Goal: Information Seeking & Learning: Find contact information

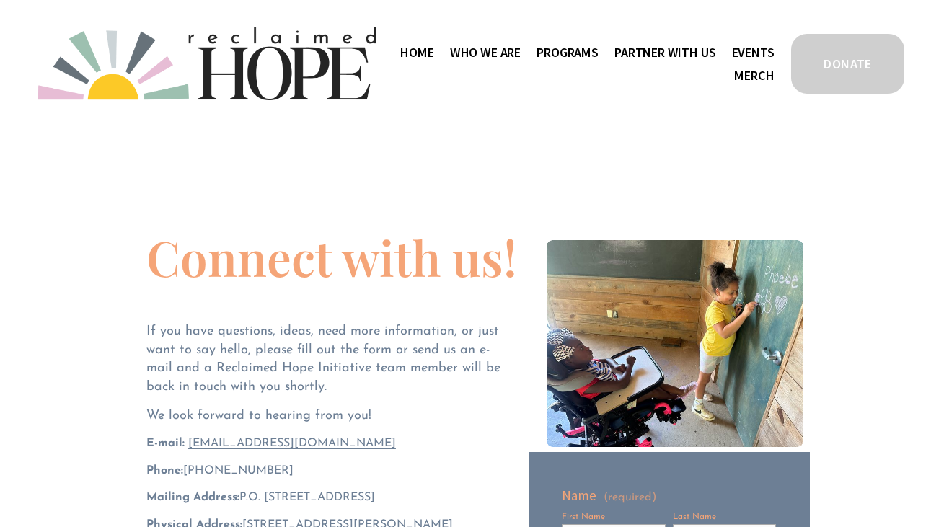
drag, startPoint x: 185, startPoint y: 470, endPoint x: 276, endPoint y: 467, distance: 90.2
click at [276, 467] on p "Phone: ‪[PHONE_NUMBER]‬" at bounding box center [331, 471] width 370 height 16
copy span "‪[PHONE_NUMBER]‬"
click at [276, 317] on div "Connect with us! If you have questions, ideas, need more information, or just w…" at bounding box center [331, 398] width 370 height 330
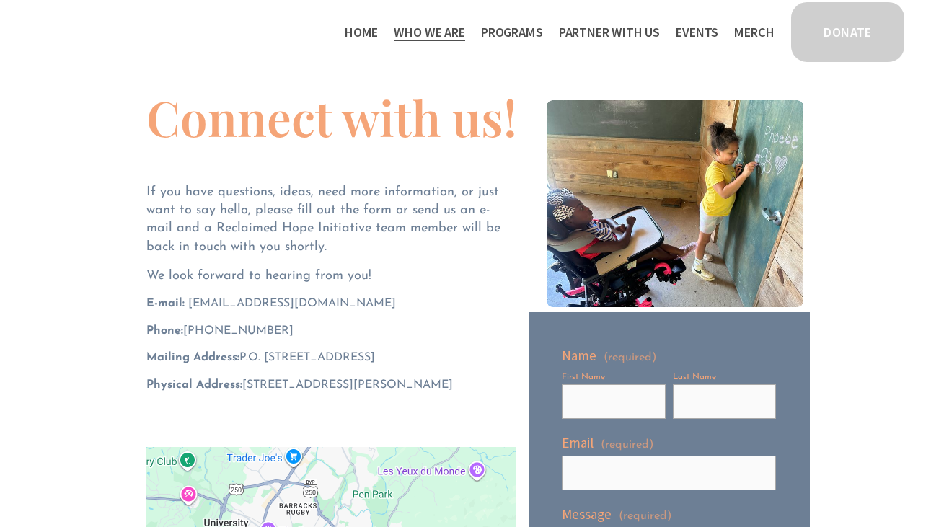
scroll to position [123, 0]
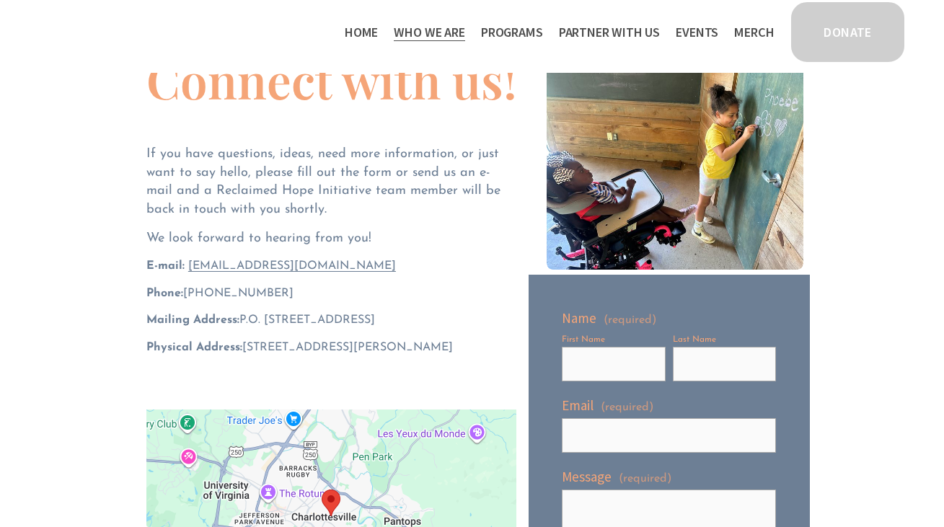
drag, startPoint x: 246, startPoint y: 346, endPoint x: 494, endPoint y: 352, distance: 248.2
click at [494, 352] on p "Physical Address: [STREET_ADDRESS][PERSON_NAME]" at bounding box center [331, 348] width 370 height 16
copy span "[STREET_ADDRESS][PERSON_NAME]"
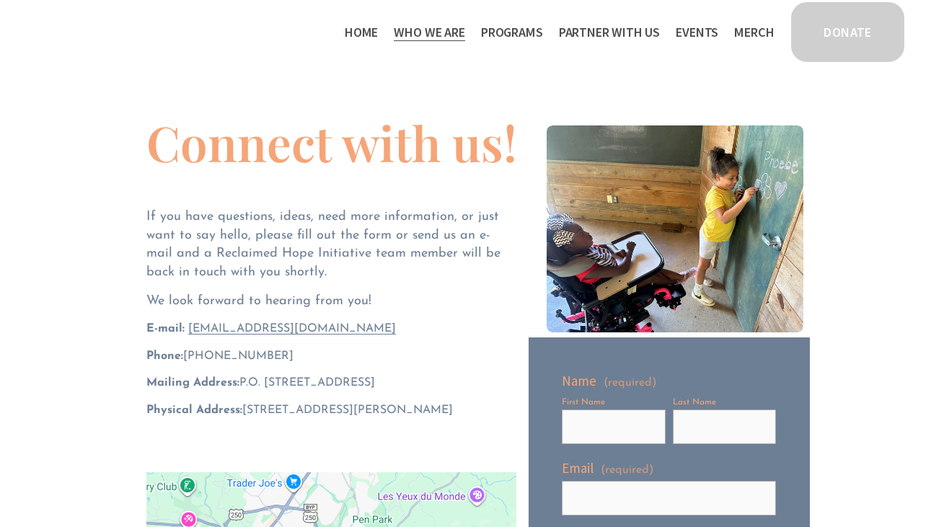
scroll to position [60, 0]
drag, startPoint x: 194, startPoint y: 327, endPoint x: 364, endPoint y: 327, distance: 169.5
click at [364, 327] on p "E-mail: hello@reclaimedhopeinitiative.org" at bounding box center [331, 329] width 370 height 16
copy span "[EMAIL_ADDRESS][DOMAIN_NAME]"
click at [349, 312] on div "Connect with us! If you have questions, ideas, need more information, or just w…" at bounding box center [331, 283] width 370 height 330
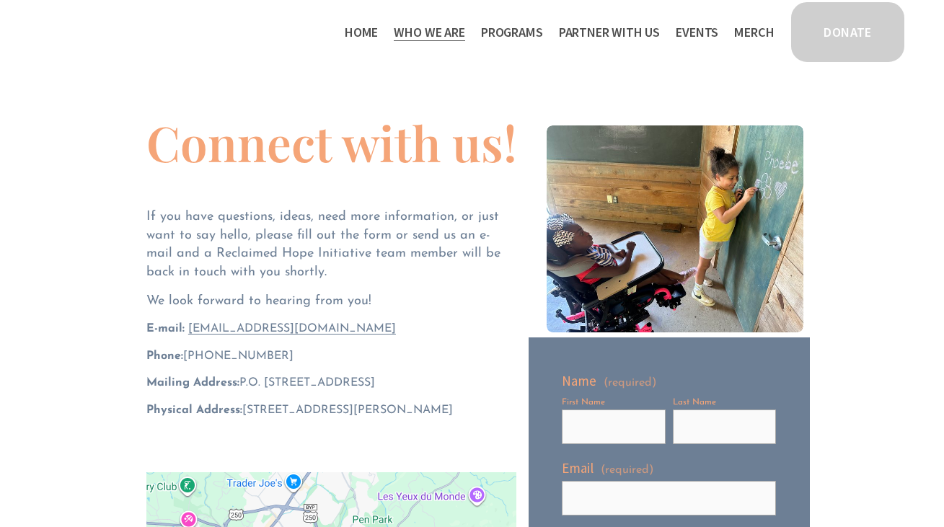
drag, startPoint x: 187, startPoint y: 354, endPoint x: 283, endPoint y: 355, distance: 95.9
click at [283, 355] on p "Phone: ‪[PHONE_NUMBER]‬" at bounding box center [331, 356] width 370 height 16
copy span "(804) 552-1230‬"
click at [250, 382] on span "Mailing Address: P.O. Box 2432, Charlottesville, VA 22902" at bounding box center [260, 383] width 229 height 12
drag, startPoint x: 245, startPoint y: 410, endPoint x: 355, endPoint y: 412, distance: 109.7
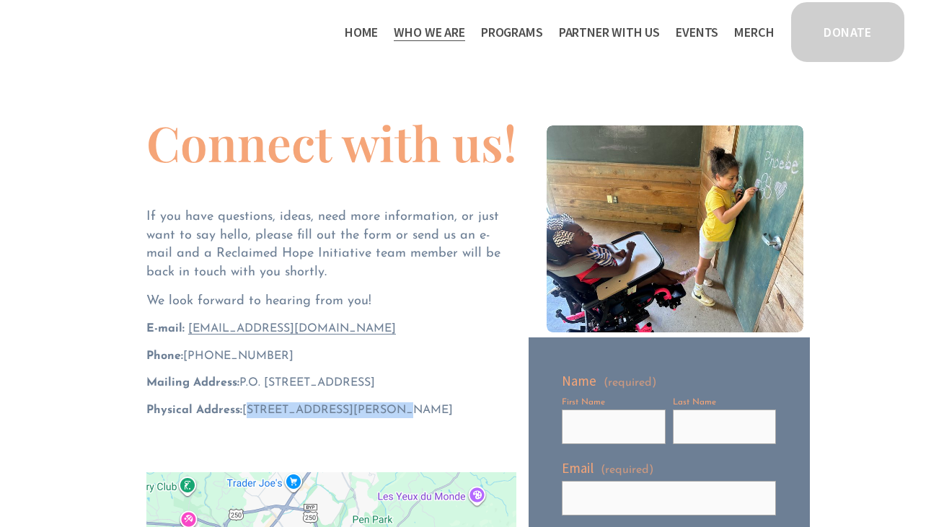
click at [355, 412] on span "Physical Address: [STREET_ADDRESS][PERSON_NAME]" at bounding box center [299, 411] width 307 height 12
copy span "911 E. Jefferson Street"
